Goal: Transaction & Acquisition: Purchase product/service

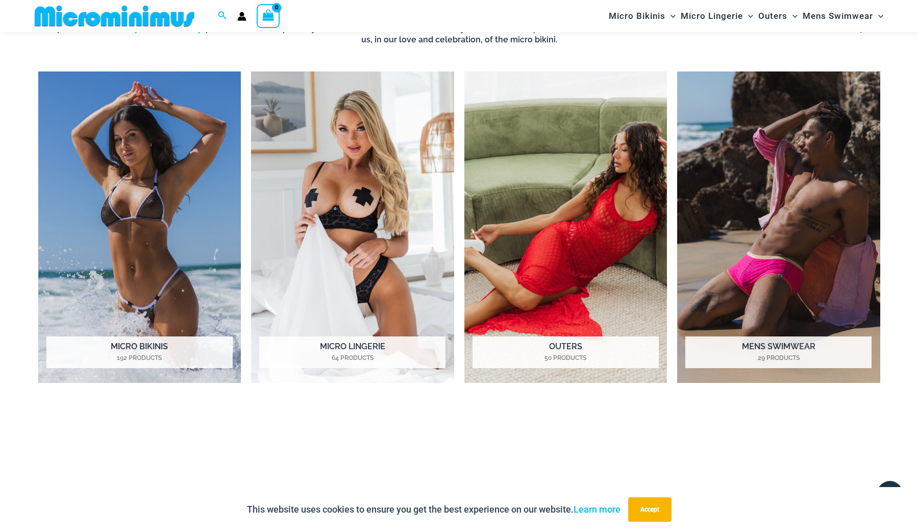
scroll to position [863, 0]
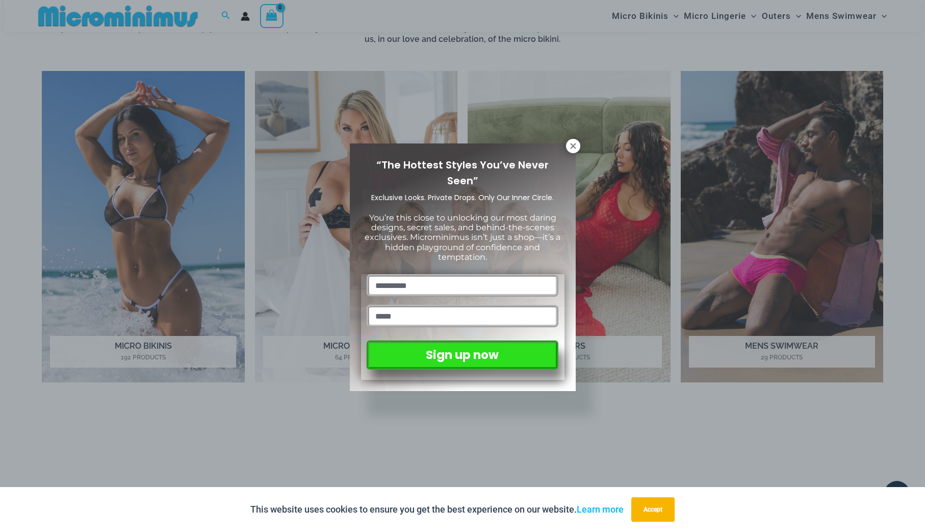
click at [574, 139] on div "“The Hottest Styles You’ve Never Seen” Exclusive Looks. Private Drops. Only Our…" at bounding box center [462, 266] width 925 height 532
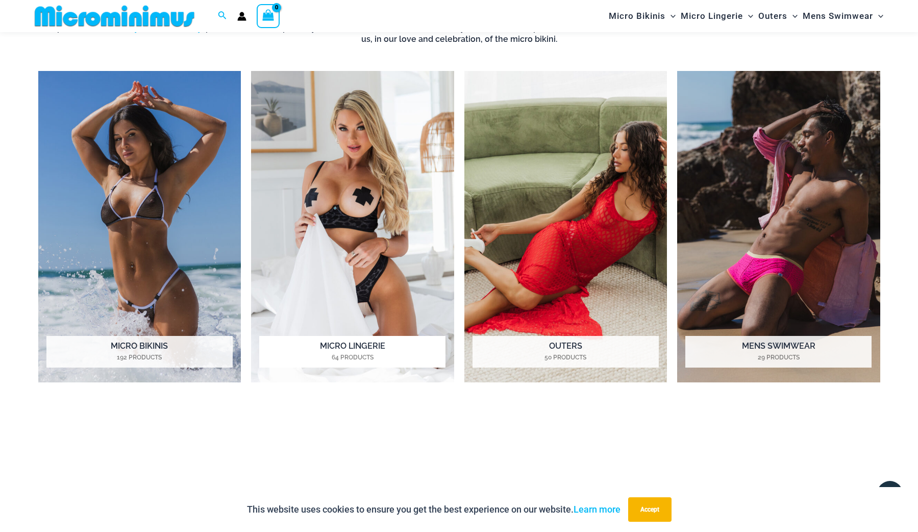
click at [385, 195] on img "Visit product category Micro Lingerie" at bounding box center [352, 227] width 203 height 312
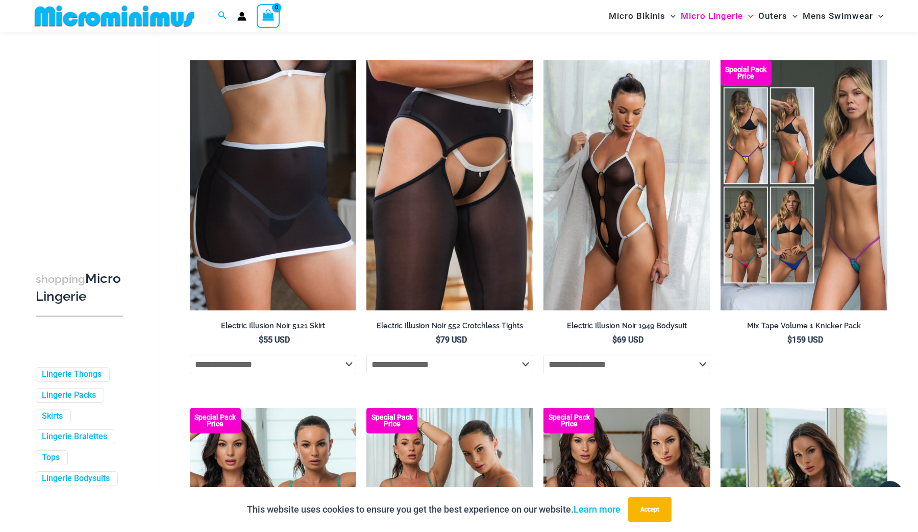
scroll to position [2203, 0]
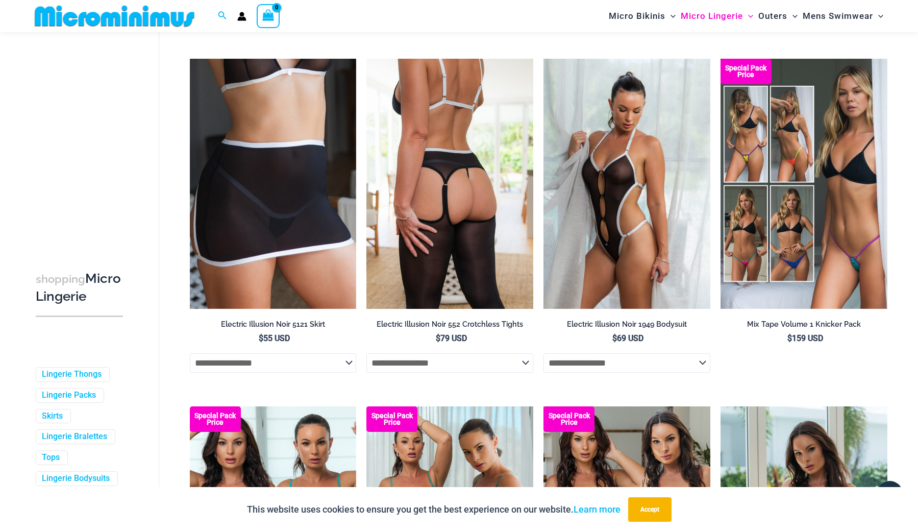
click at [459, 138] on img at bounding box center [449, 184] width 167 height 250
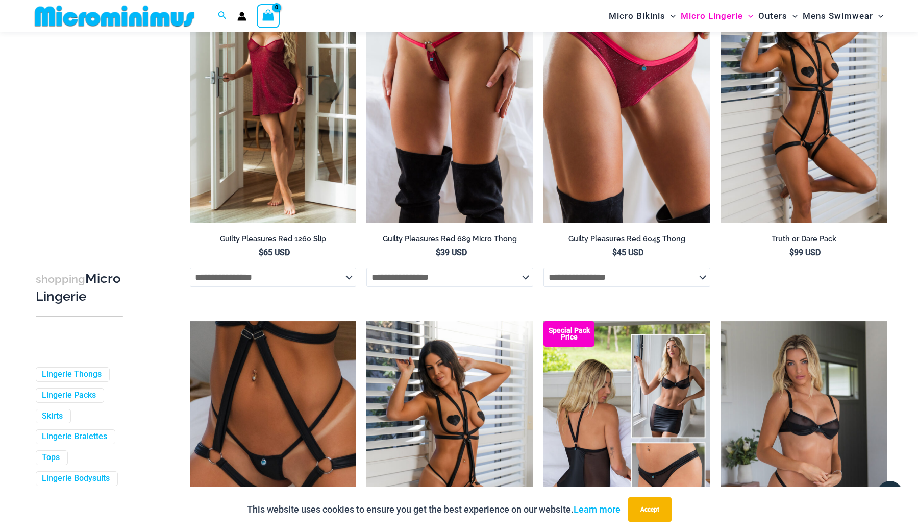
scroll to position [550, 0]
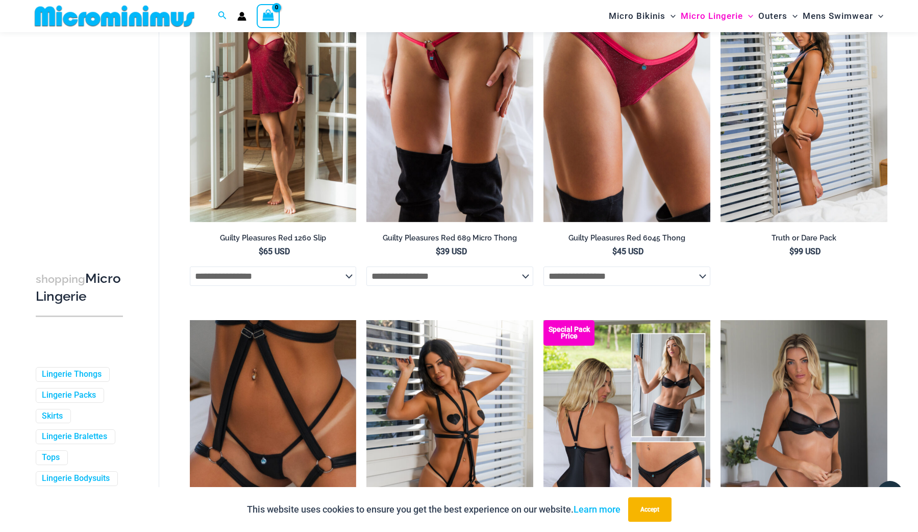
click at [815, 114] on img at bounding box center [803, 97] width 167 height 250
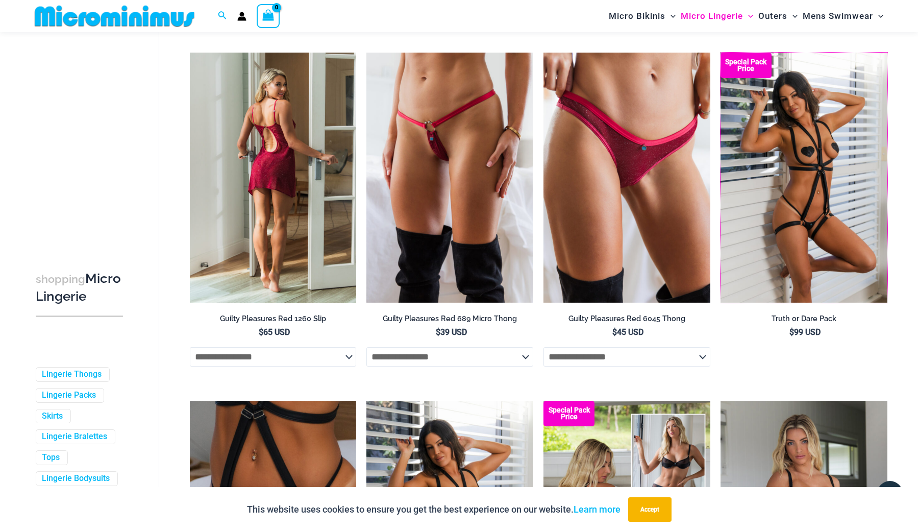
scroll to position [467, 0]
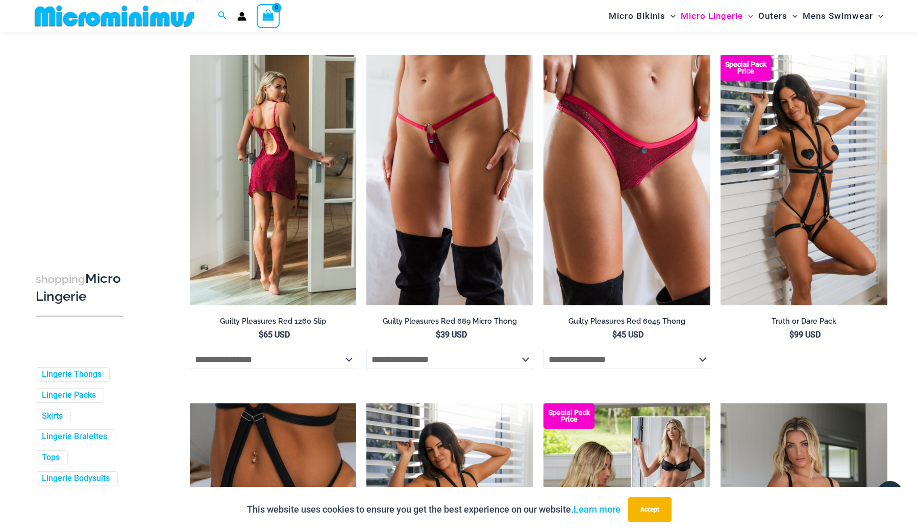
click at [267, 163] on img at bounding box center [273, 180] width 167 height 250
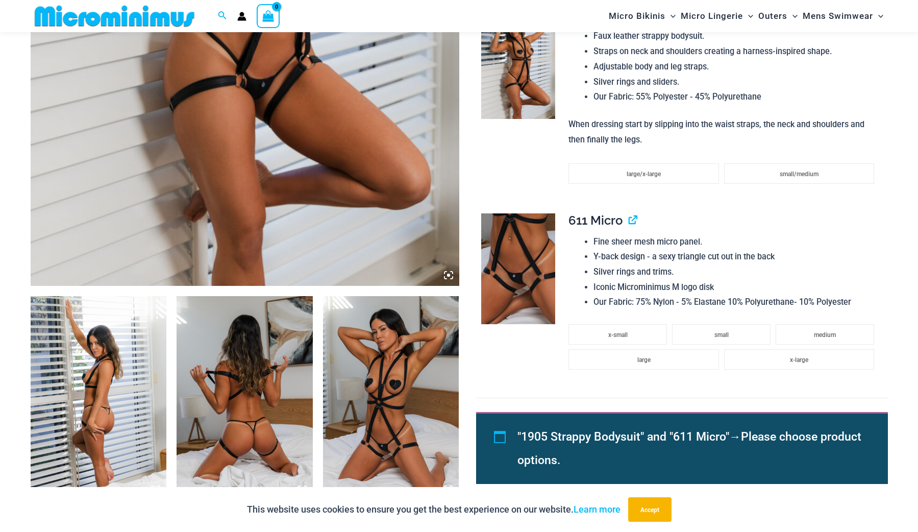
scroll to position [450, 0]
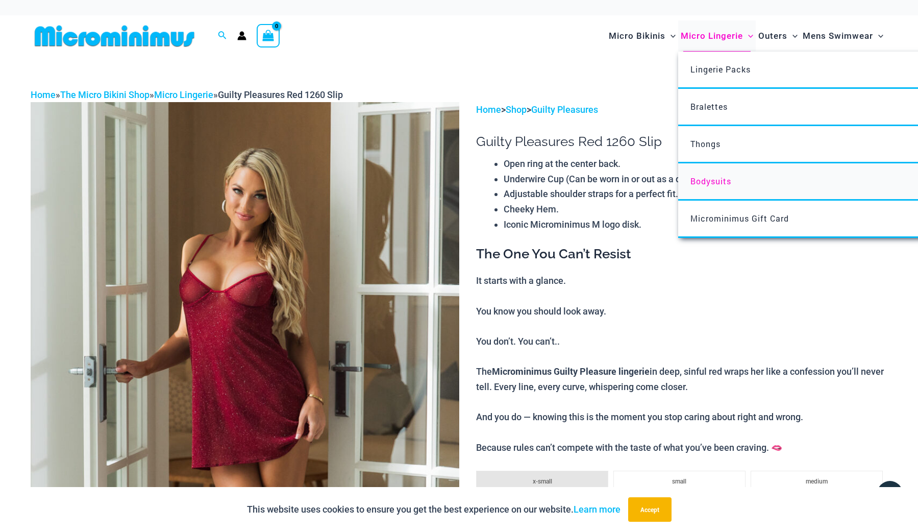
click at [709, 183] on span "Bodysuits" at bounding box center [710, 180] width 41 height 11
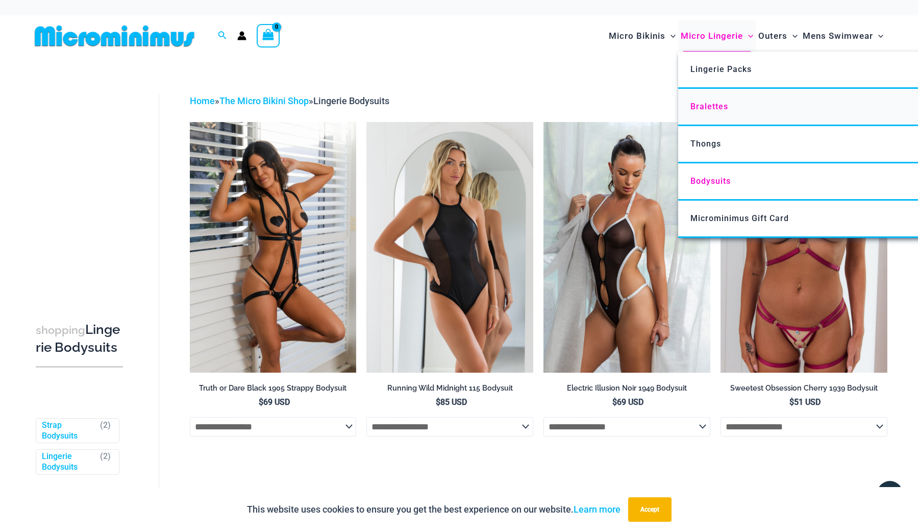
click at [706, 105] on span "Bralettes" at bounding box center [709, 107] width 38 height 10
